Goal: Information Seeking & Learning: Find specific fact

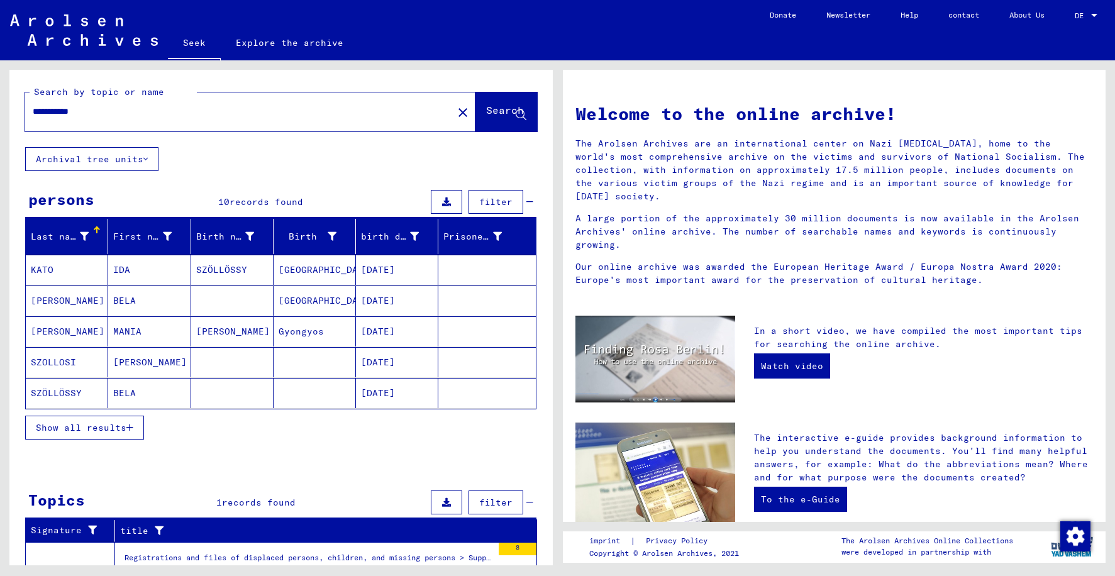
click at [86, 428] on font "Show all results" at bounding box center [81, 427] width 91 height 11
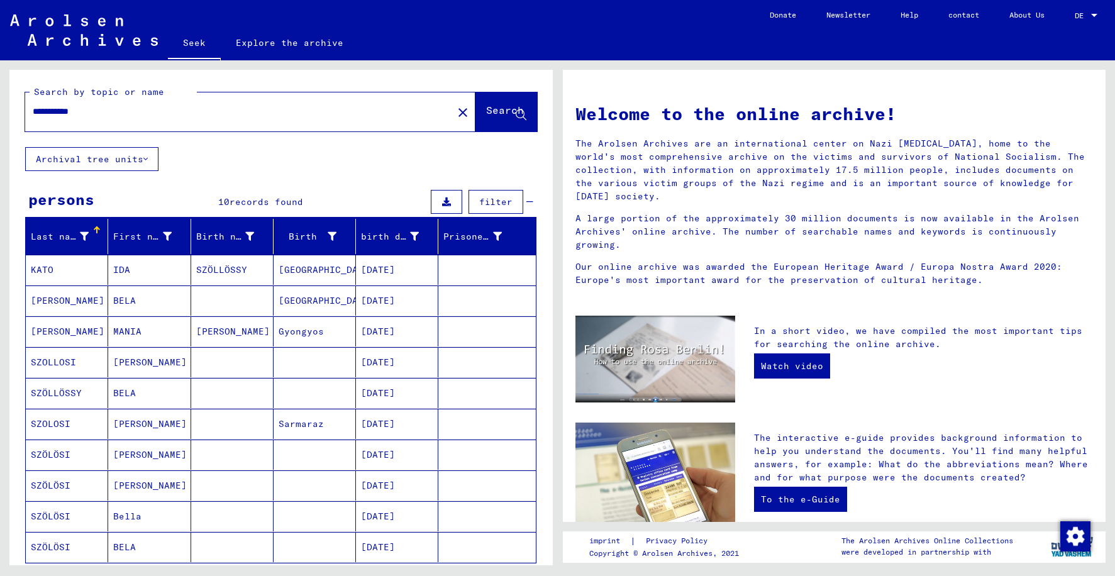
click at [83, 365] on mat-cell "SZOLLOSI" at bounding box center [67, 362] width 82 height 30
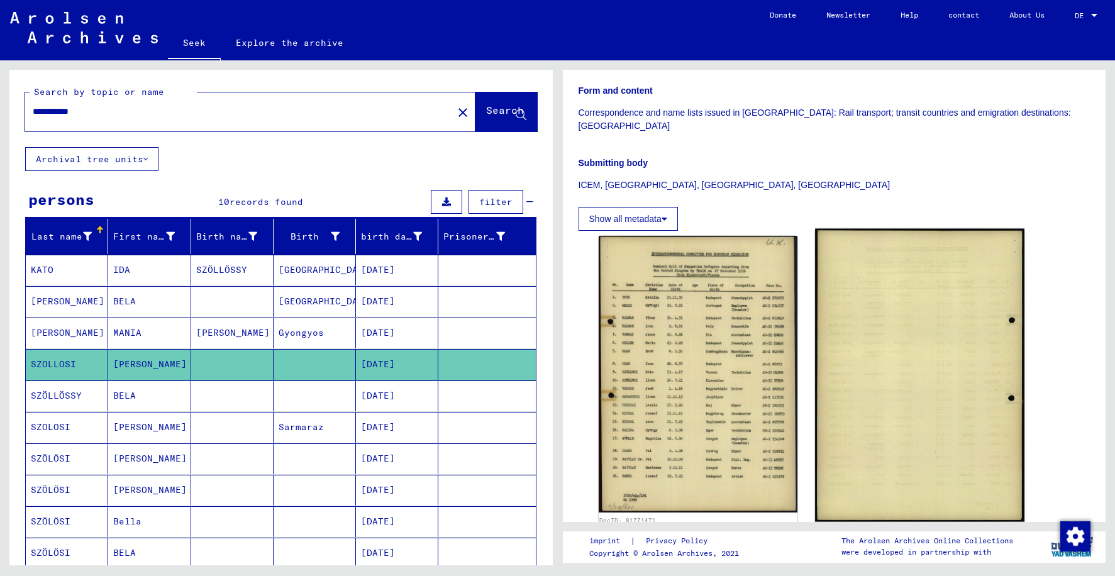
scroll to position [252, 0]
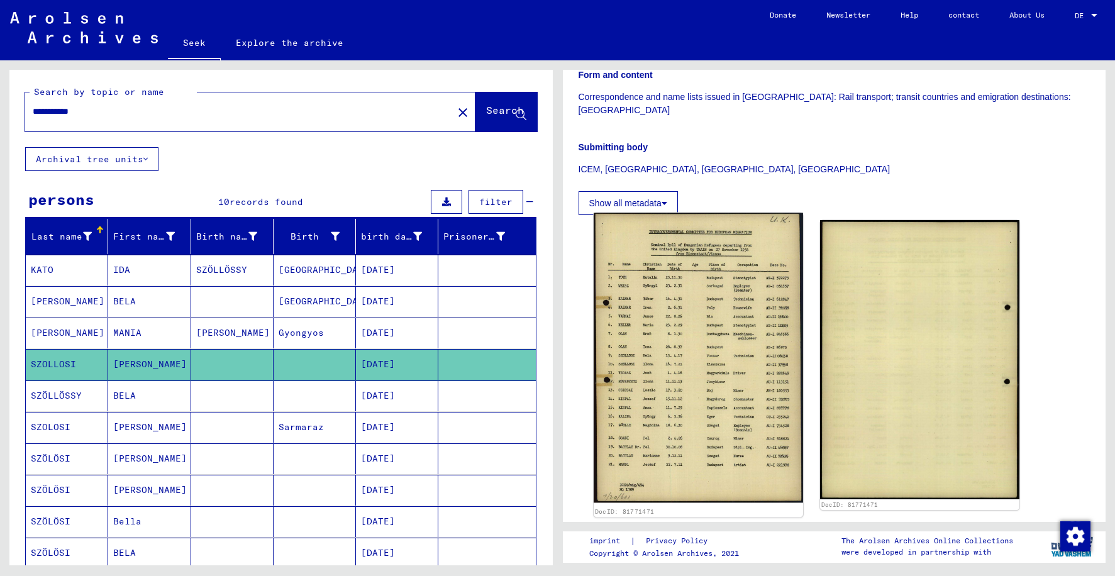
click at [677, 319] on img at bounding box center [698, 358] width 209 height 290
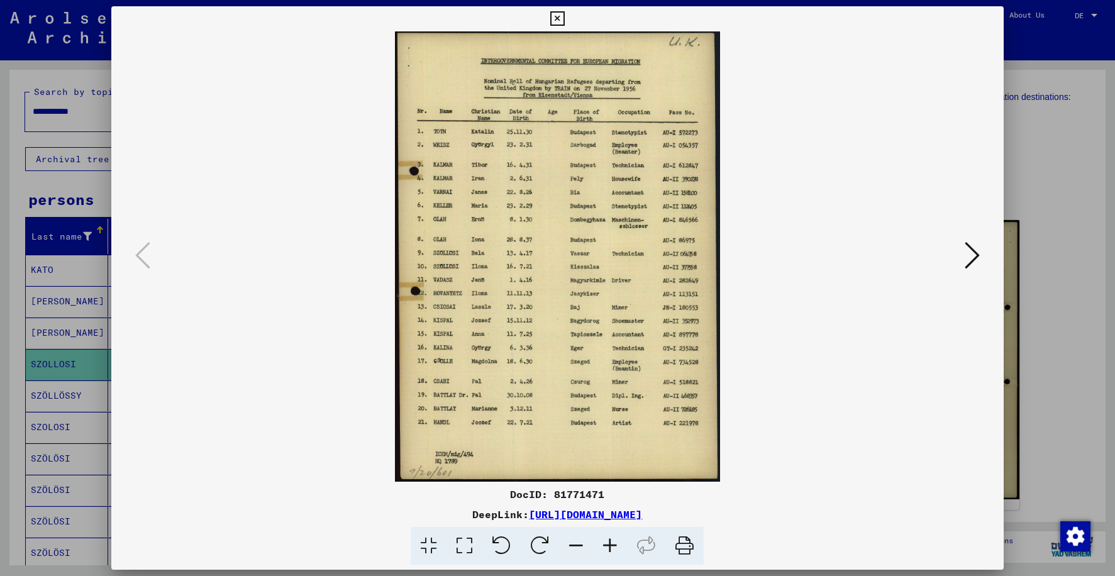
click at [561, 19] on icon at bounding box center [557, 18] width 14 height 15
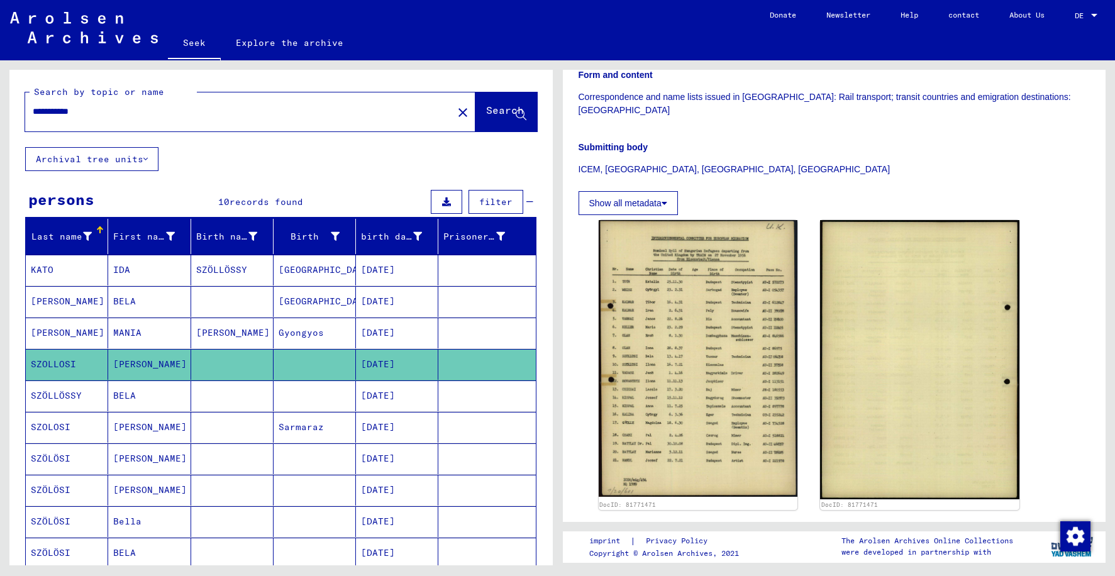
click at [93, 398] on mat-cell "SZÖLLÖSSY" at bounding box center [67, 396] width 82 height 31
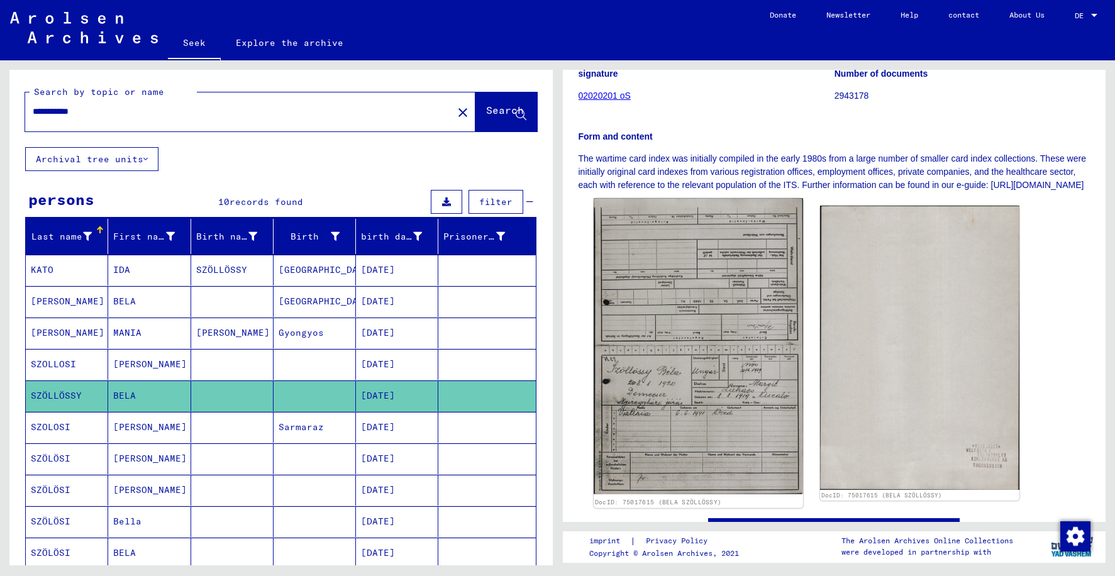
scroll to position [189, 0]
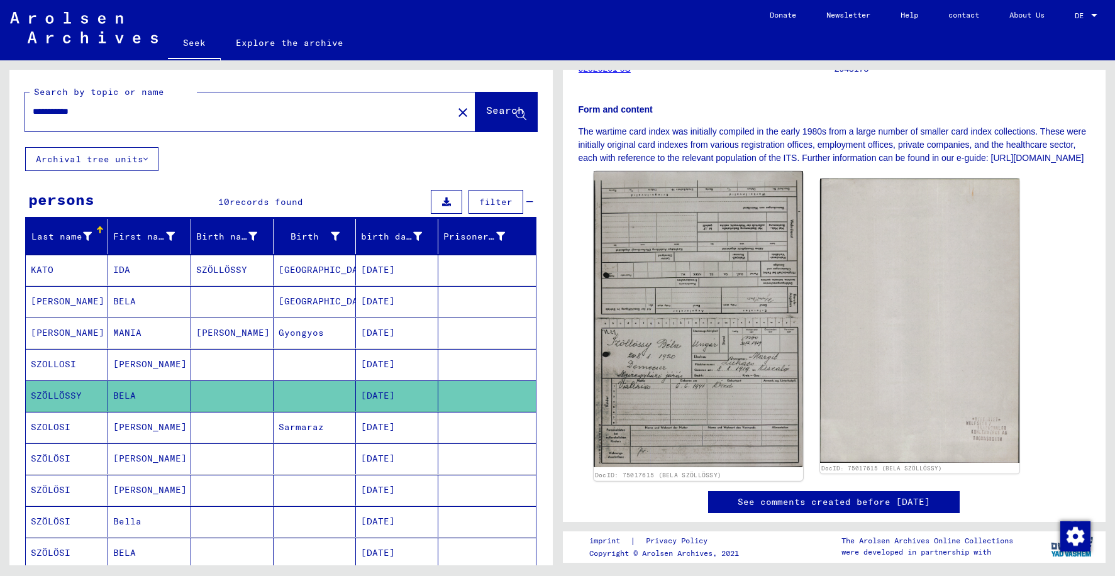
click at [720, 389] on img at bounding box center [698, 320] width 209 height 296
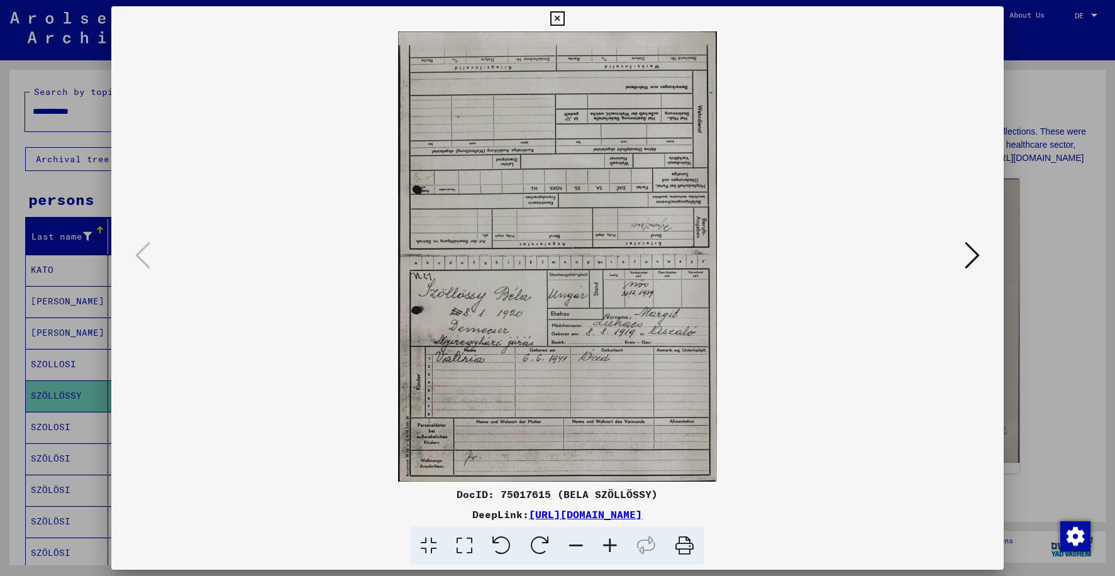
click at [557, 16] on icon at bounding box center [557, 18] width 14 height 15
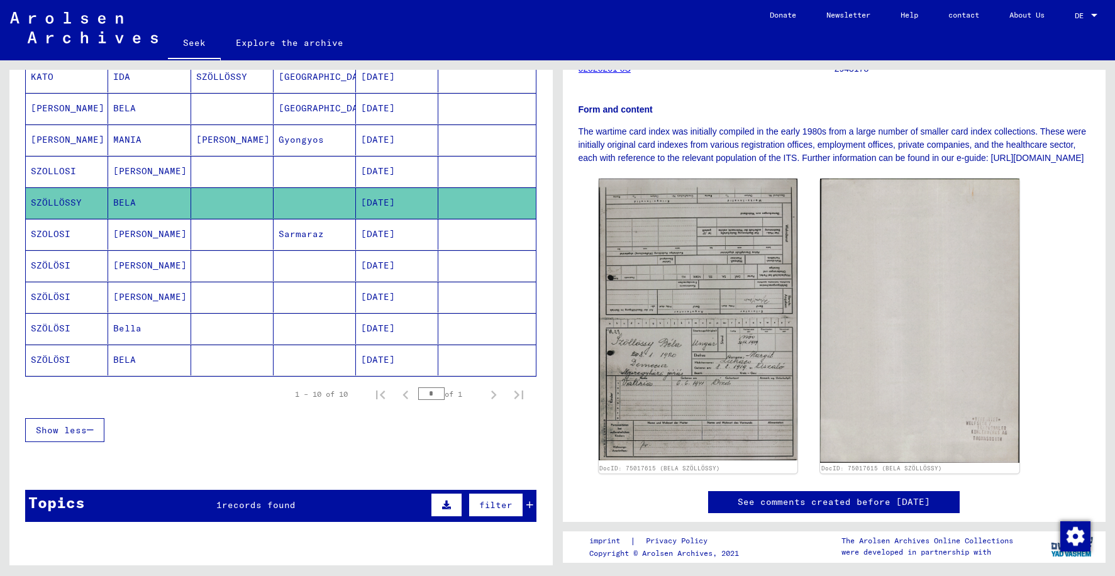
scroll to position [258, 0]
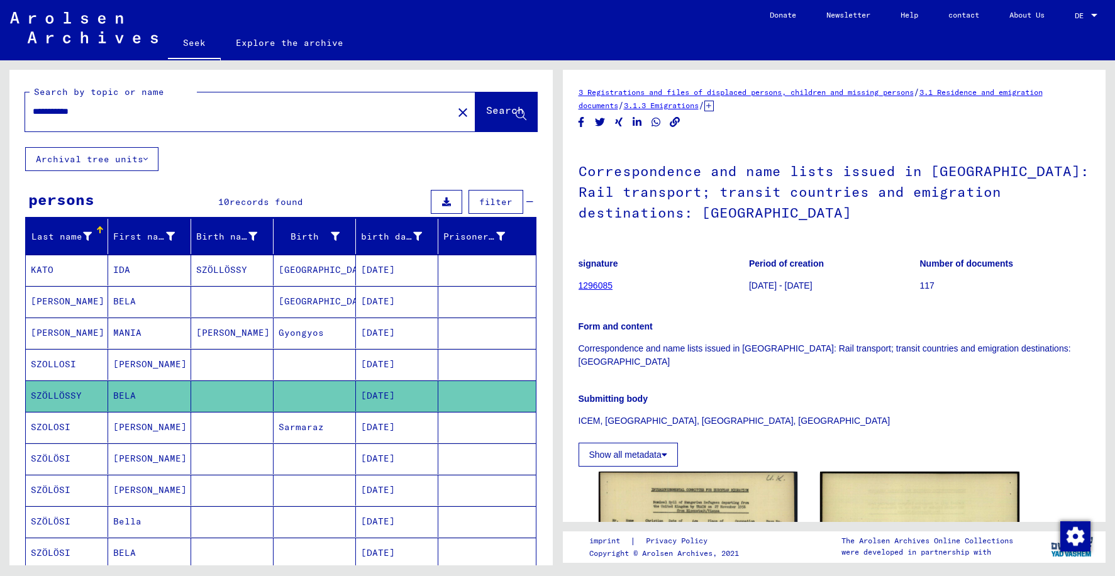
drag, startPoint x: 54, startPoint y: 112, endPoint x: 21, endPoint y: 106, distance: 33.2
click at [25, 108] on div "**********" at bounding box center [280, 108] width 543 height 77
type input "**********"
click at [486, 111] on font "Search" at bounding box center [505, 110] width 38 height 13
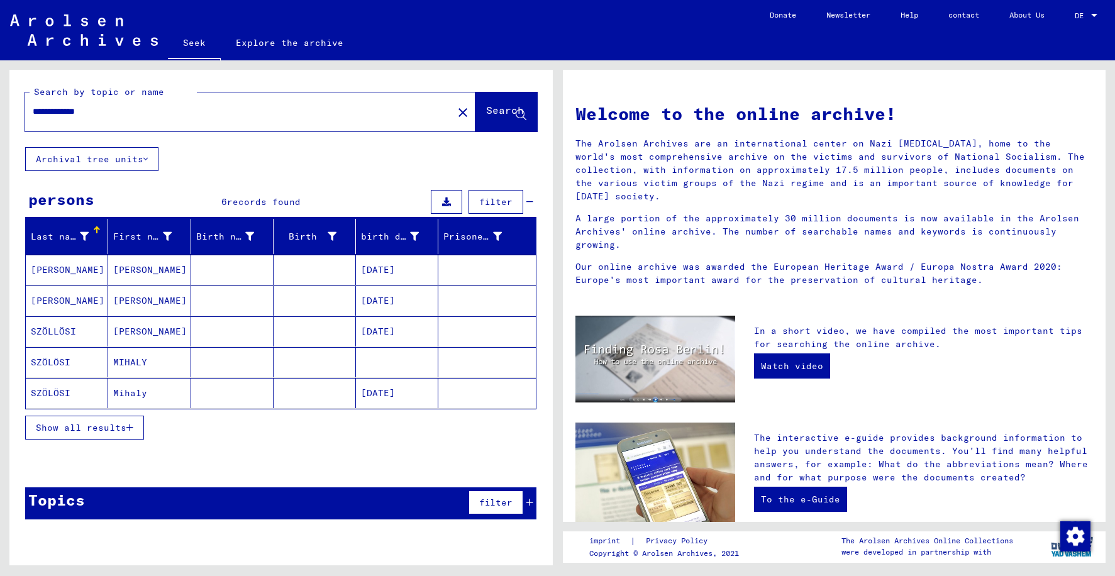
click at [165, 394] on mat-cell "Mihaly" at bounding box center [149, 393] width 82 height 30
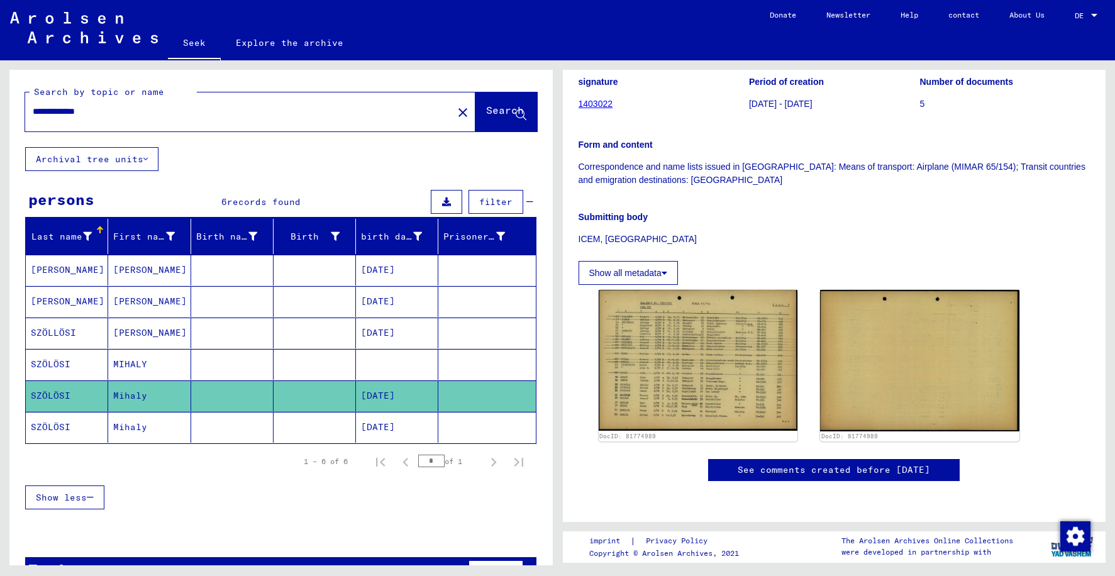
scroll to position [189, 0]
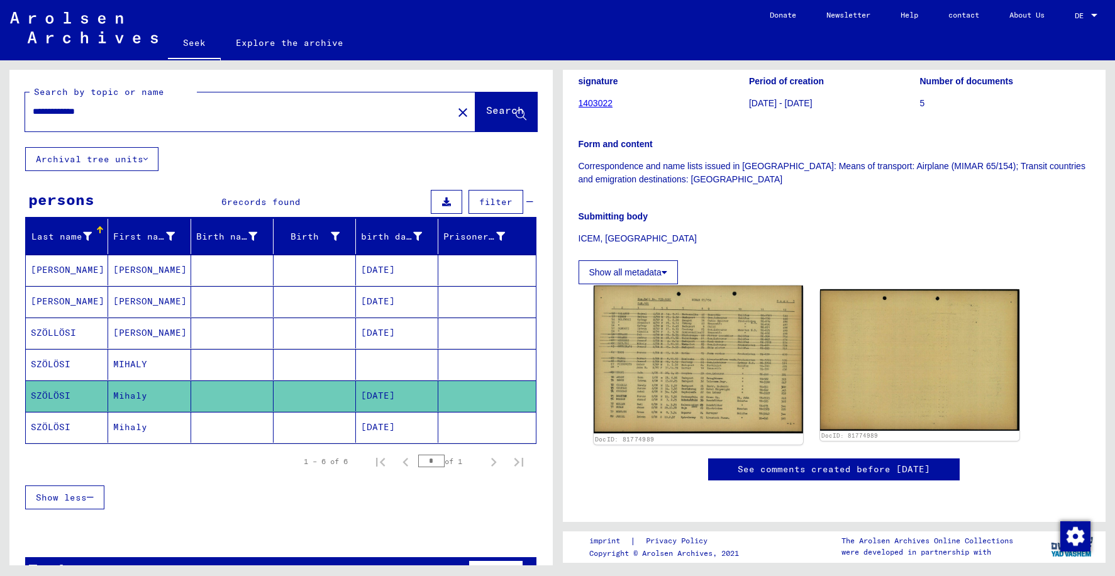
click at [654, 330] on img at bounding box center [698, 360] width 209 height 148
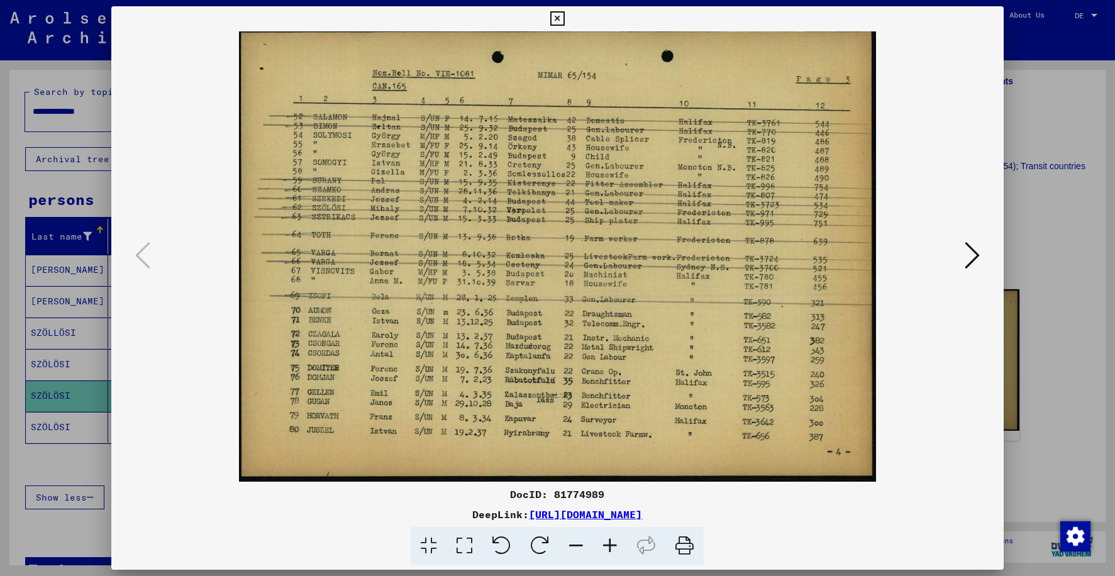
click at [558, 23] on icon at bounding box center [557, 18] width 14 height 15
